Goal: Task Accomplishment & Management: Complete application form

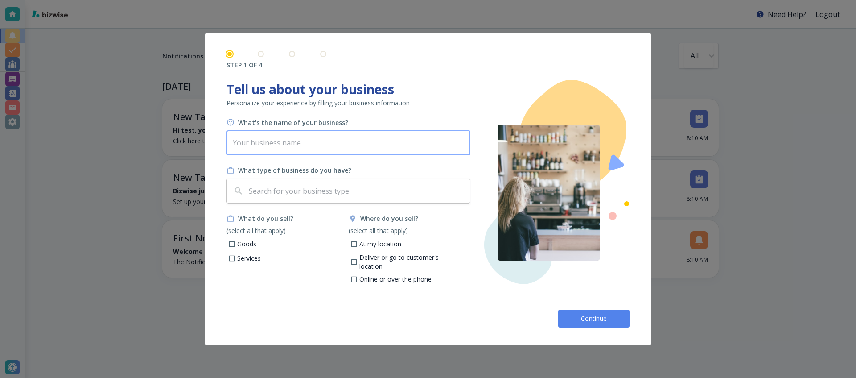
click at [409, 141] on input "text" at bounding box center [349, 142] width 244 height 25
type input "[PERSON_NAME]'s Marketing Agency"
click at [322, 191] on input "text" at bounding box center [356, 190] width 219 height 17
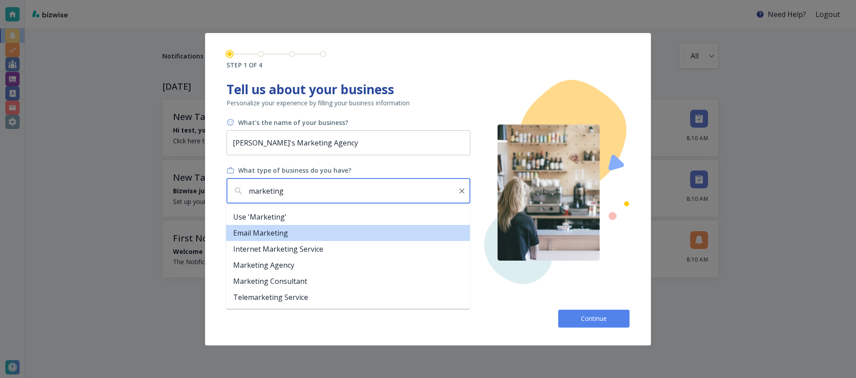
click at [298, 234] on li "Email Marketing" at bounding box center [348, 233] width 244 height 16
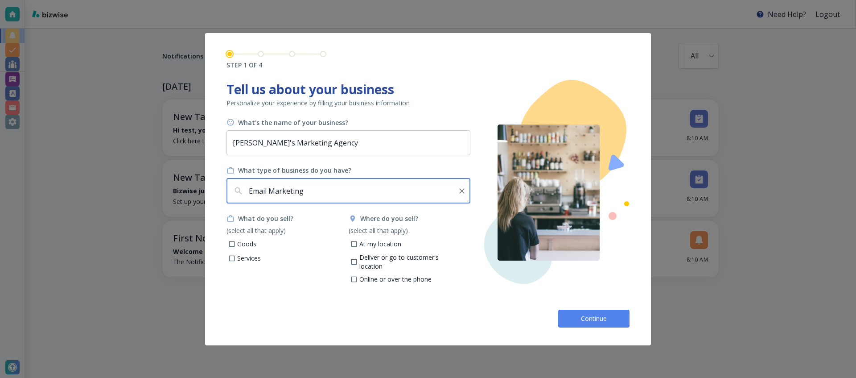
type input "Email Marketing"
click at [247, 257] on p "Services" at bounding box center [249, 258] width 24 height 9
click at [236, 257] on input "Services" at bounding box center [232, 260] width 8 height 8
checkbox input "true"
click at [364, 275] on p "Online or over the phone" at bounding box center [396, 279] width 72 height 9
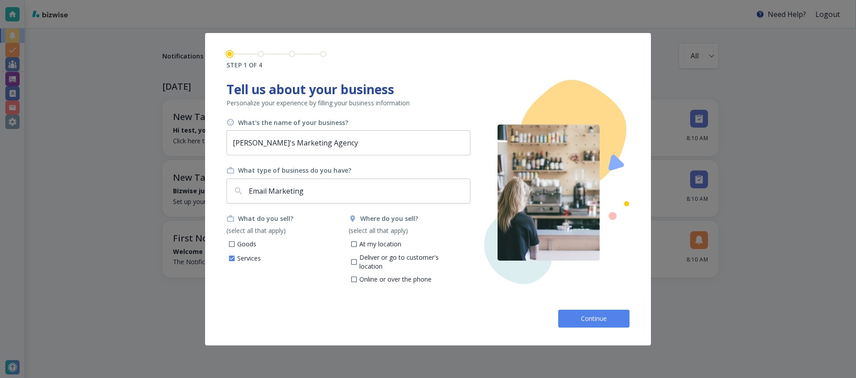
click at [358, 277] on input "Online or over the phone" at bounding box center [354, 281] width 8 height 8
checkbox input "true"
click at [585, 310] on button "Continue" at bounding box center [593, 319] width 71 height 18
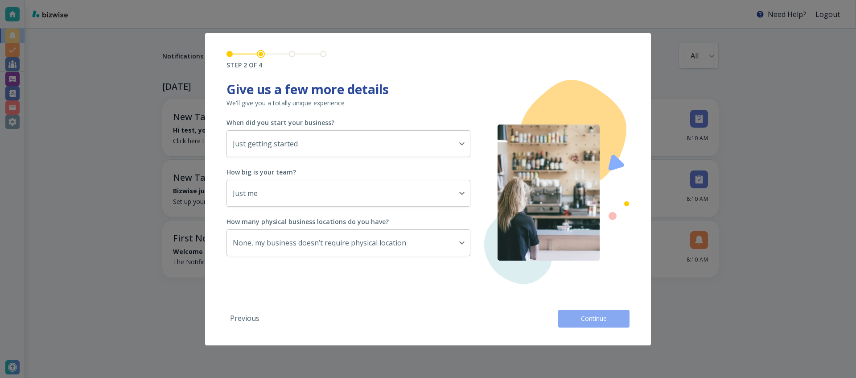
click at [585, 316] on span "Continue" at bounding box center [594, 318] width 29 height 9
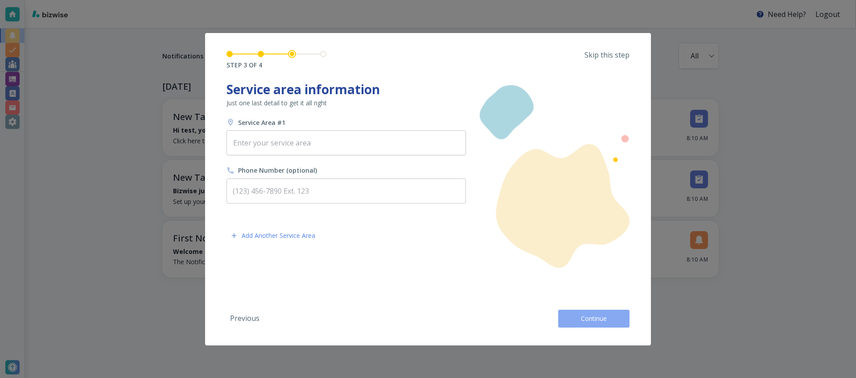
click at [585, 316] on span "Continue" at bounding box center [594, 318] width 29 height 9
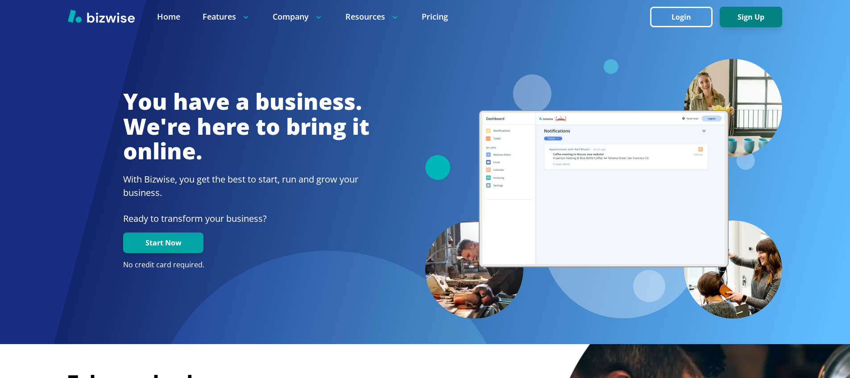
click at [758, 7] on button "Sign Up" at bounding box center [751, 17] width 62 height 21
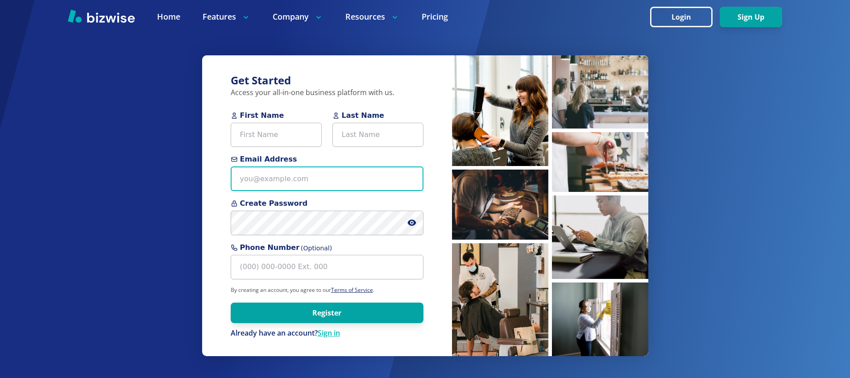
click at [343, 173] on input "Email Address" at bounding box center [327, 178] width 193 height 25
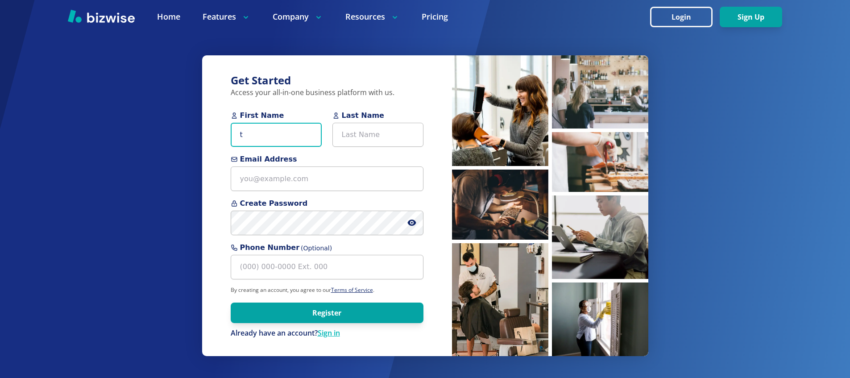
click at [259, 135] on input "t" at bounding box center [276, 135] width 91 height 25
type input "test"
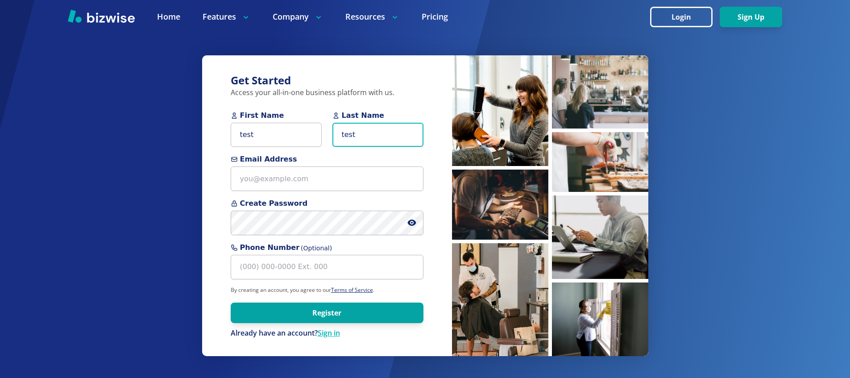
type input "test"
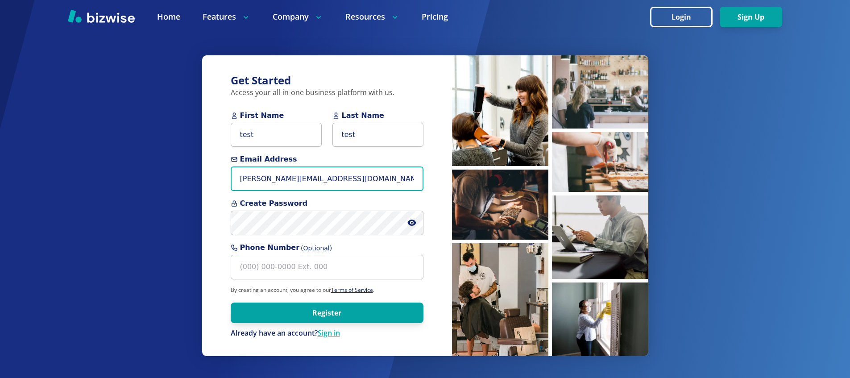
type input "neil+email@bizwise.com"
click at [295, 173] on input "neil+email@bizwise.com" at bounding box center [327, 178] width 193 height 25
click at [231, 302] on button "Register" at bounding box center [327, 312] width 193 height 21
